Goal: Check status: Check status

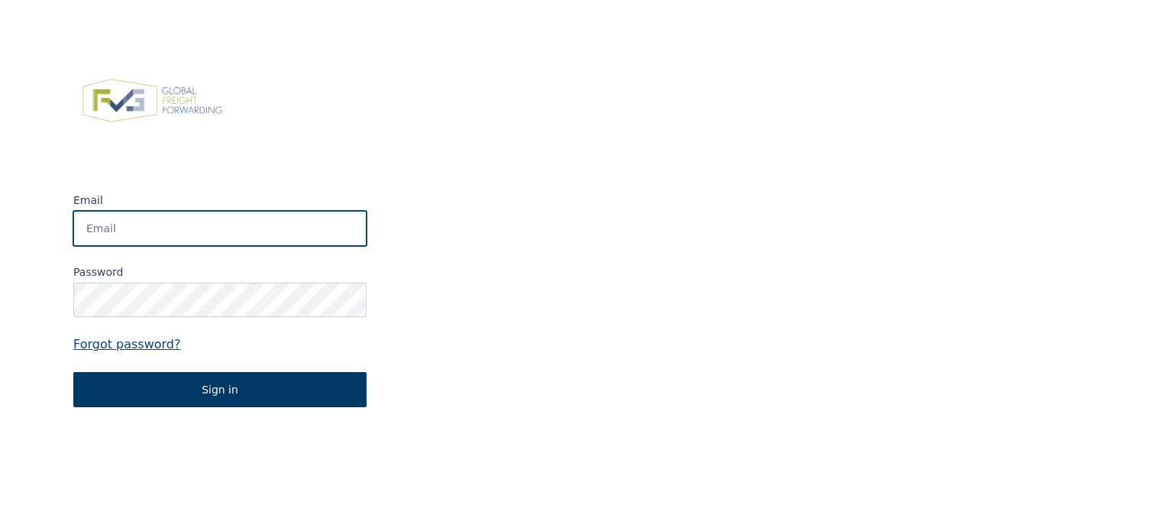
type input "[PERSON_NAME][EMAIL_ADDRESS][DOMAIN_NAME]"
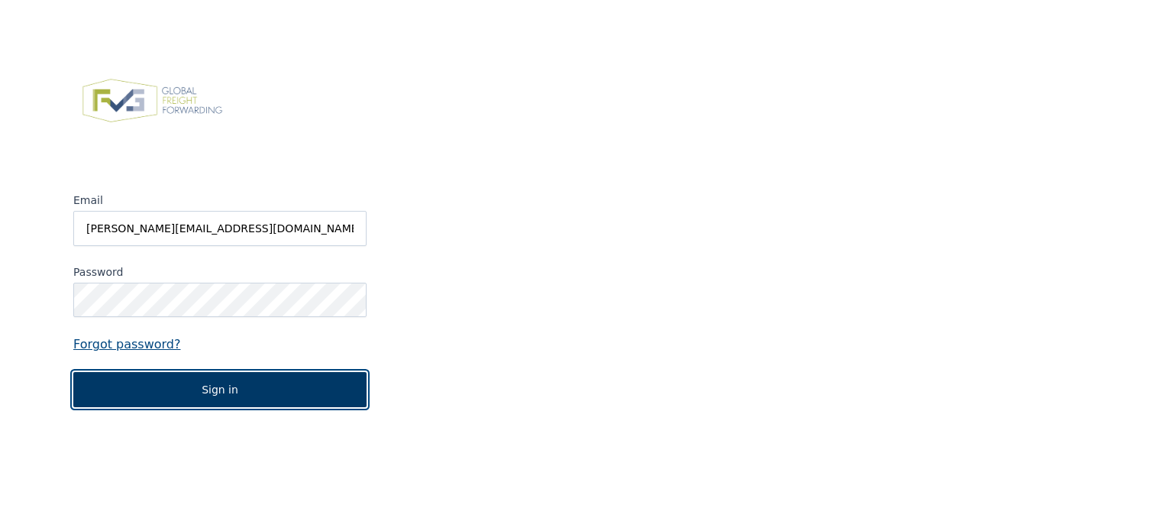
click at [237, 395] on button "Sign in" at bounding box center [219, 389] width 293 height 35
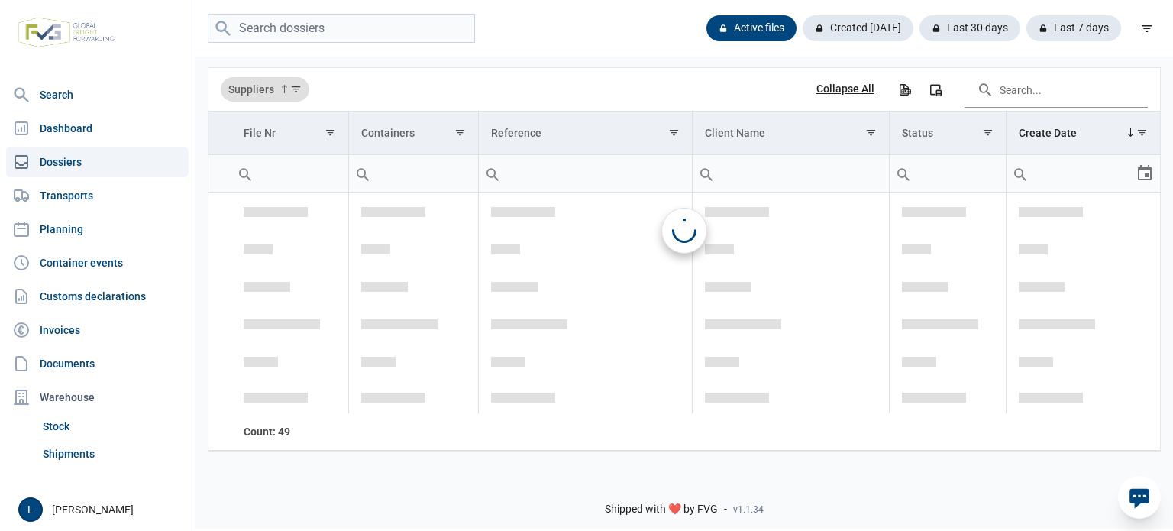
scroll to position [2720, 0]
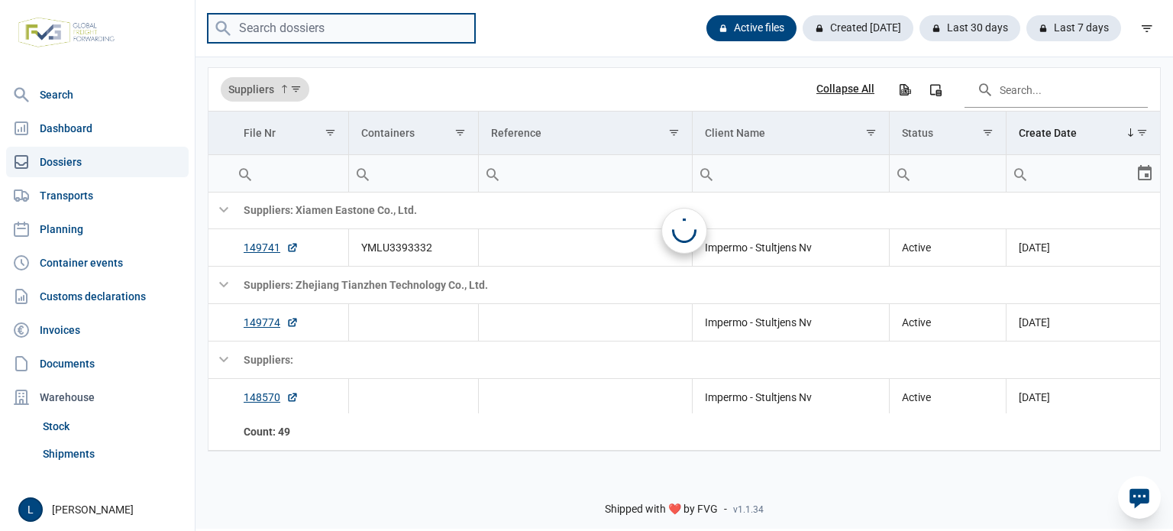
click at [347, 24] on input "search" at bounding box center [341, 29] width 267 height 30
paste input "MSDU2809210"
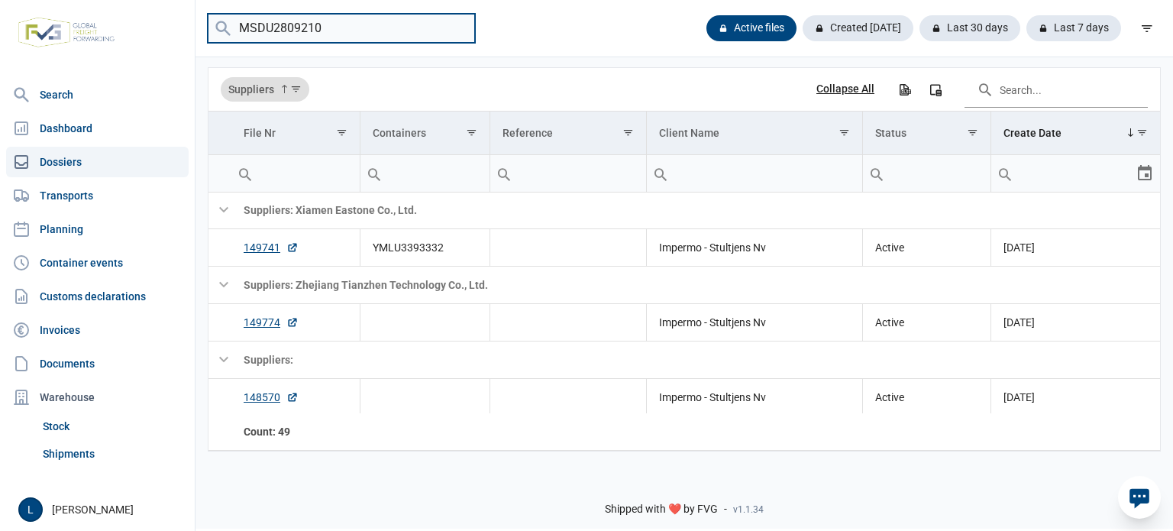
type input "MSDU2809210"
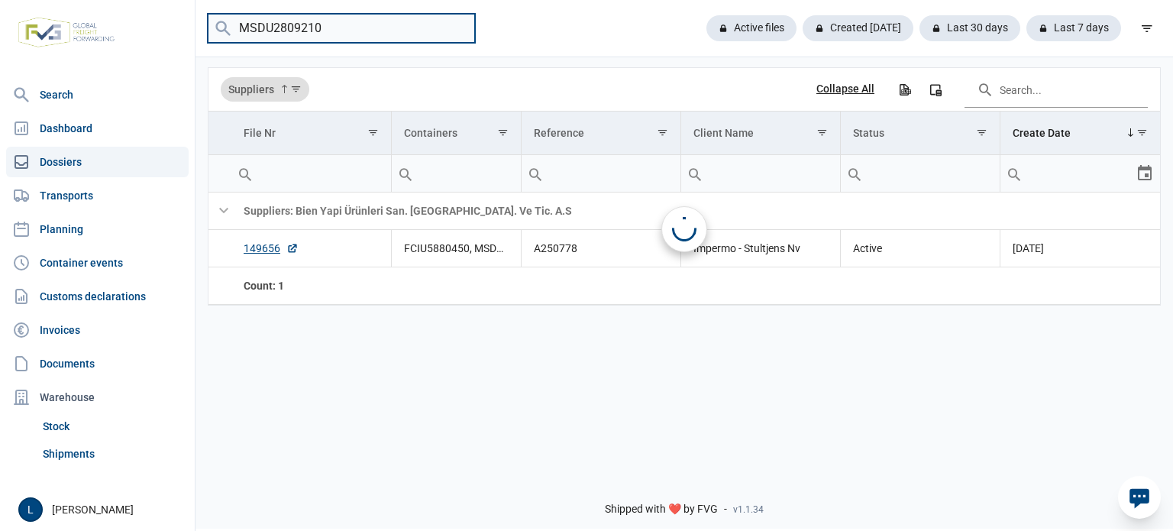
scroll to position [0, 0]
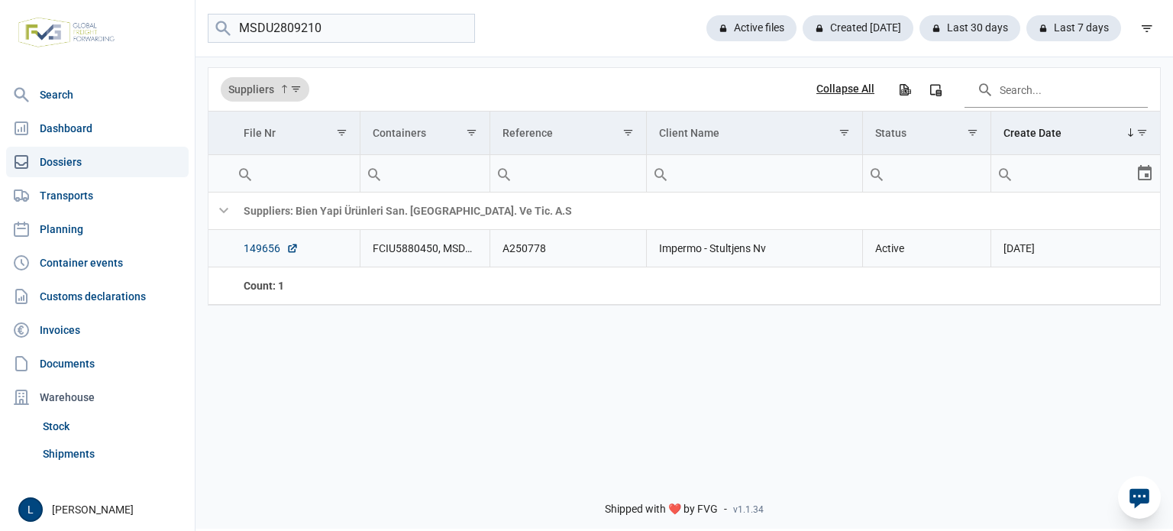
click at [275, 253] on link "149656" at bounding box center [271, 248] width 55 height 15
click at [142, 120] on link "Dashboard" at bounding box center [97, 128] width 182 height 31
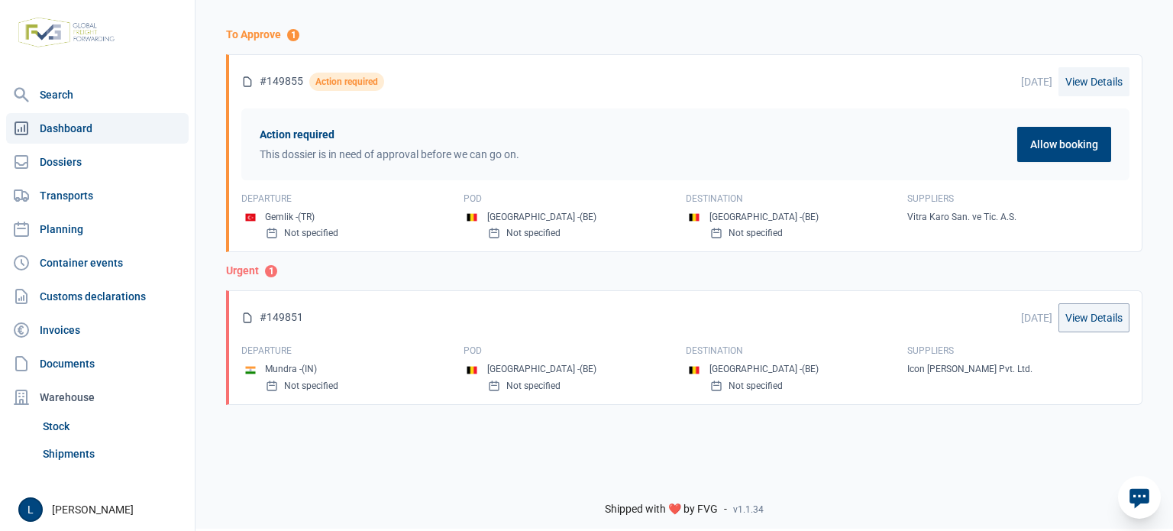
click at [1086, 80] on link "View Details" at bounding box center [1093, 81] width 71 height 29
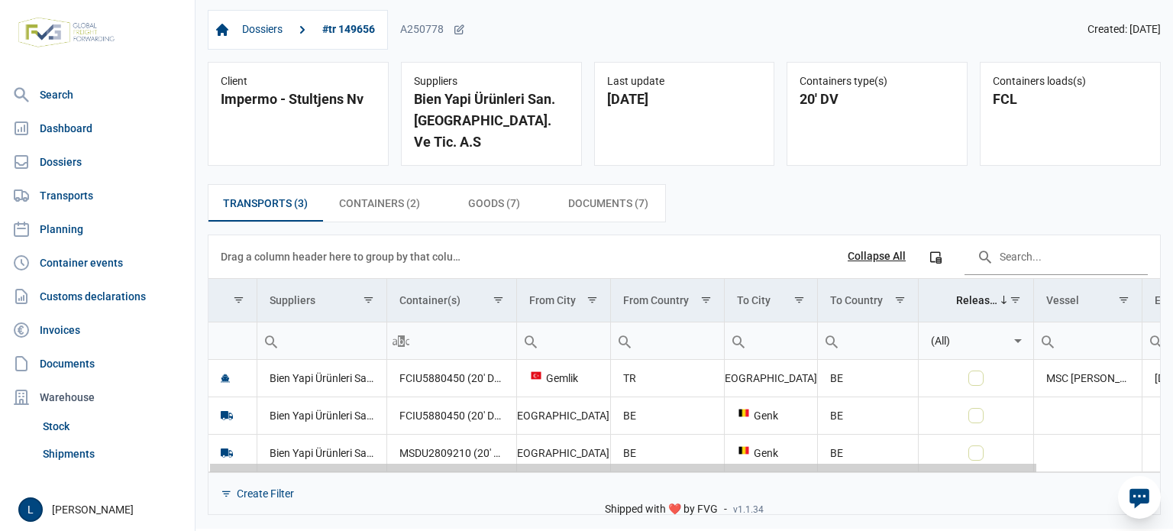
scroll to position [0, 139]
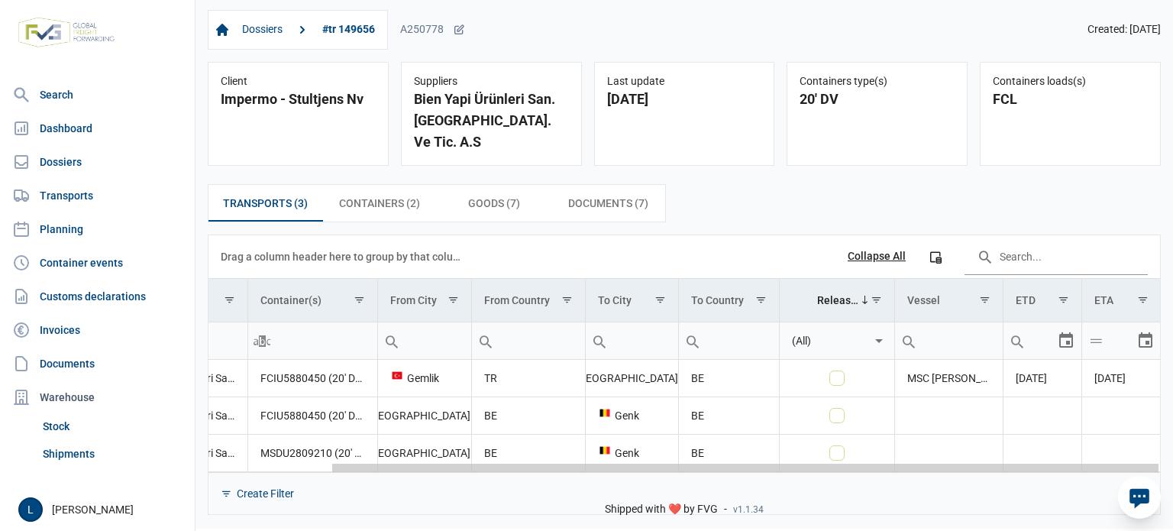
drag, startPoint x: 559, startPoint y: 448, endPoint x: 971, endPoint y: 462, distance: 412.5
click at [971, 462] on body "For evaluation purposes only. Redistribution prohibited. Please register an exi…" at bounding box center [586, 238] width 1173 height 531
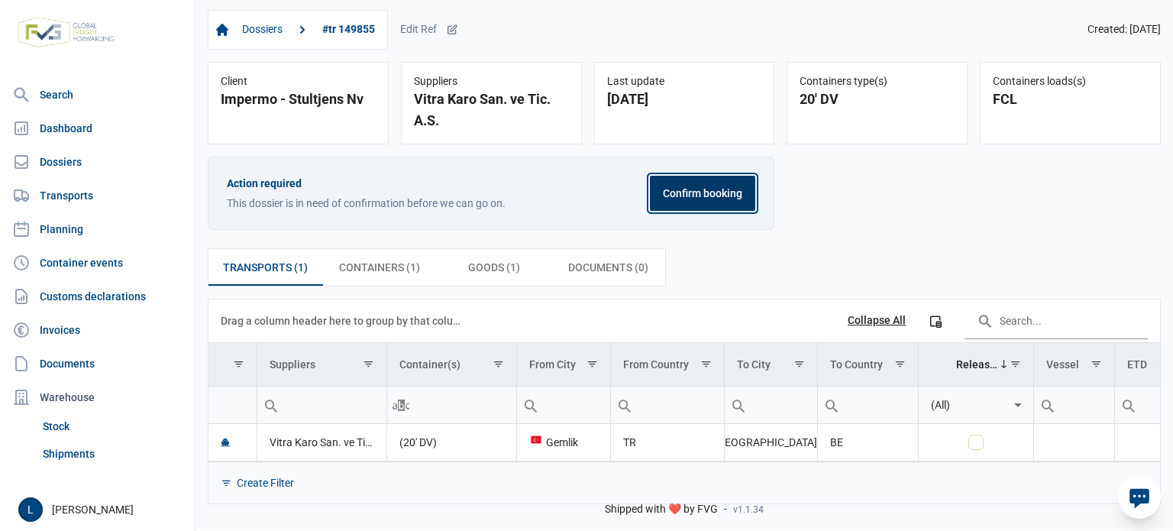
click at [728, 201] on button "Confirm booking" at bounding box center [702, 193] width 105 height 35
